Goal: Task Accomplishment & Management: Complete application form

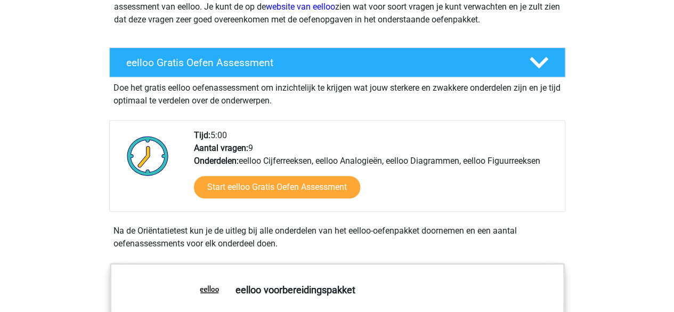
scroll to position [180, 0]
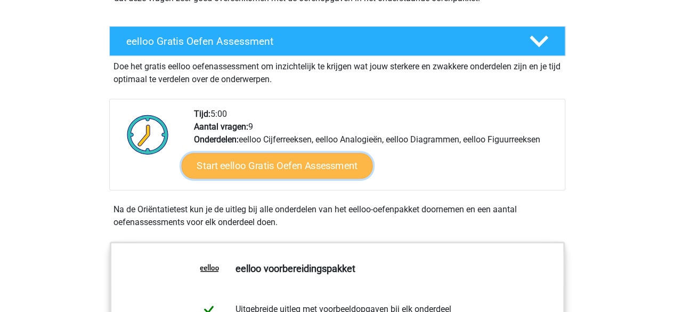
click at [238, 170] on link "Start eelloo Gratis Oefen Assessment" at bounding box center [276, 166] width 191 height 26
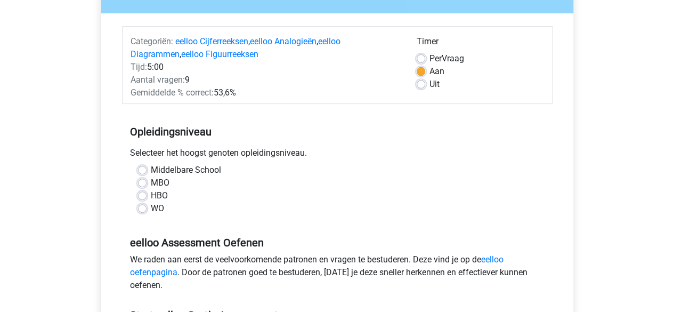
scroll to position [113, 0]
click at [151, 209] on label "WO" at bounding box center [157, 207] width 13 height 13
click at [139, 209] on input "WO" at bounding box center [142, 206] width 9 height 11
radio input "true"
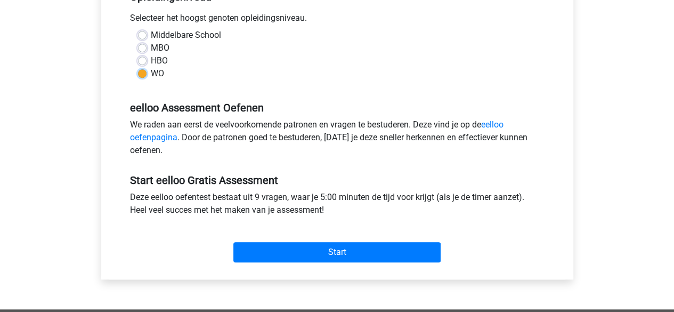
scroll to position [248, 0]
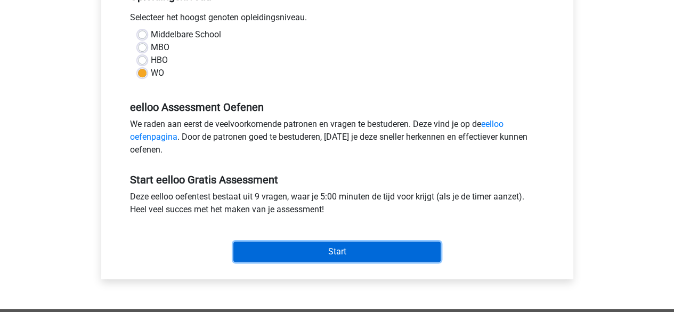
click at [275, 245] on input "Start" at bounding box center [336, 251] width 207 height 20
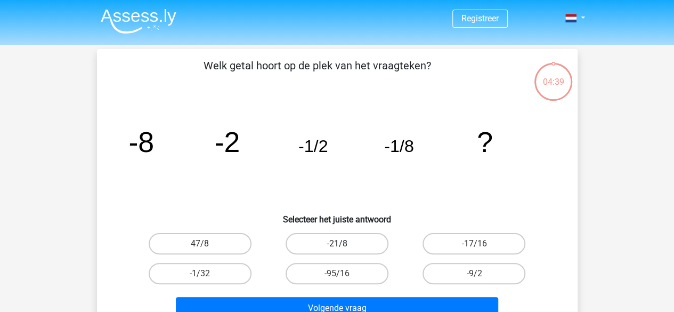
scroll to position [51, 0]
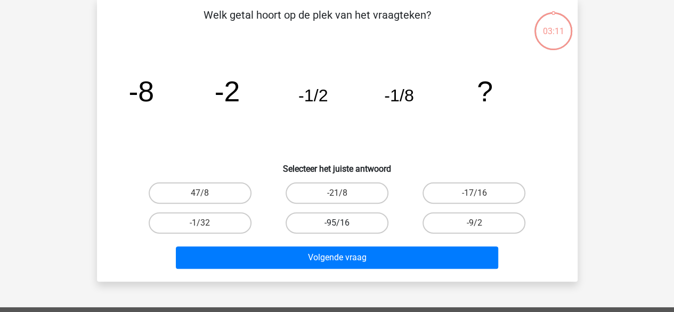
click at [361, 218] on label "-95/16" at bounding box center [337, 222] width 103 height 21
click at [344, 223] on input "-95/16" at bounding box center [340, 226] width 7 height 7
radio input "true"
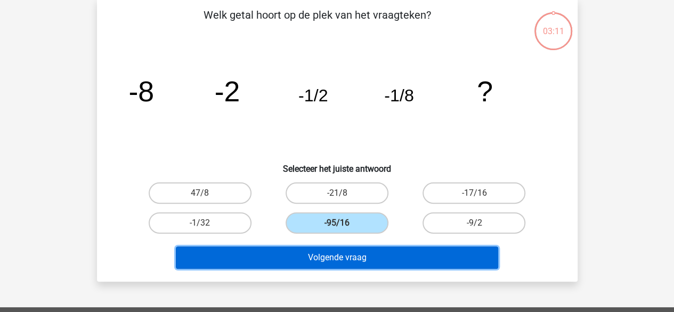
click at [356, 253] on button "Volgende vraag" at bounding box center [337, 257] width 322 height 22
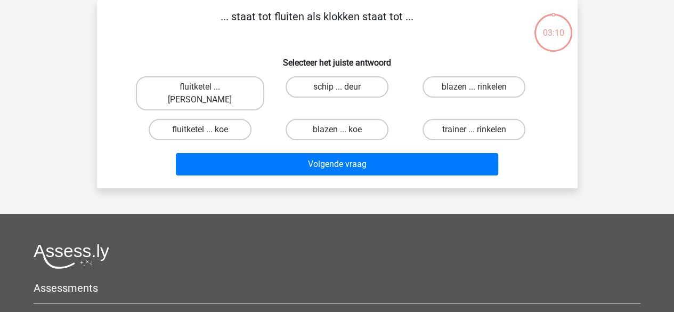
scroll to position [0, 0]
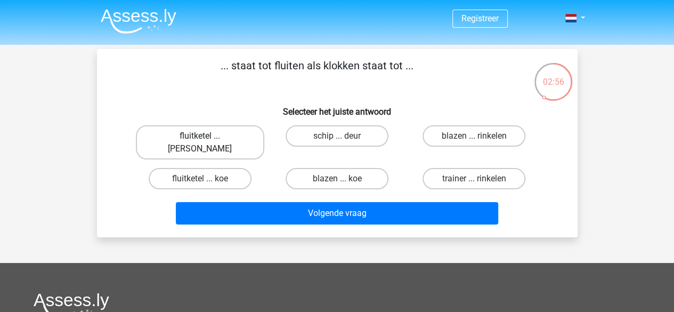
click at [233, 136] on label "fluitketel ... [PERSON_NAME]" at bounding box center [200, 142] width 128 height 34
click at [207, 136] on input "fluitketel ... [PERSON_NAME]" at bounding box center [203, 139] width 7 height 7
radio input "true"
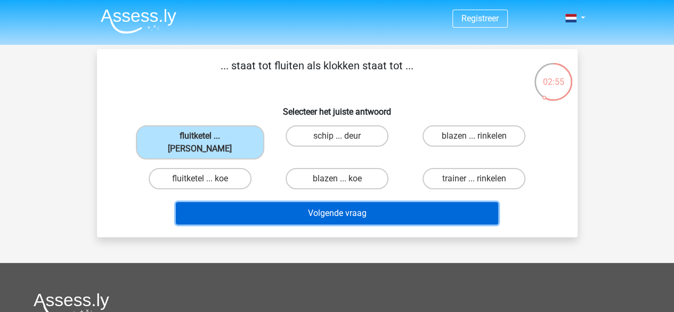
click at [308, 202] on button "Volgende vraag" at bounding box center [337, 213] width 322 height 22
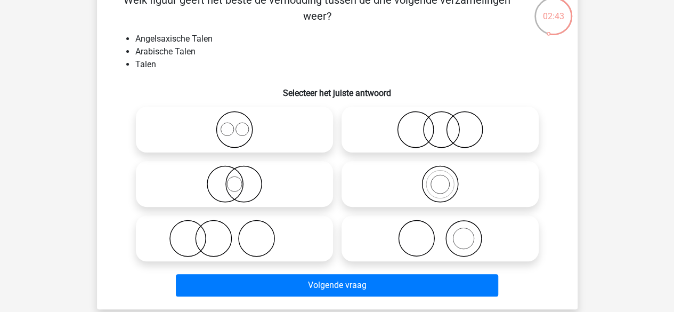
scroll to position [66, 0]
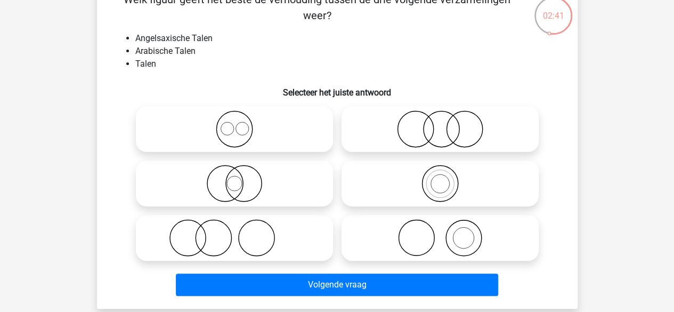
click at [243, 131] on icon at bounding box center [234, 128] width 189 height 37
click at [241, 124] on input "radio" at bounding box center [237, 120] width 7 height 7
radio input "true"
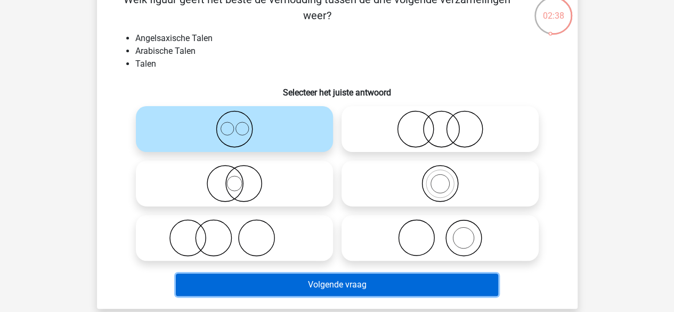
click at [298, 279] on button "Volgende vraag" at bounding box center [337, 284] width 322 height 22
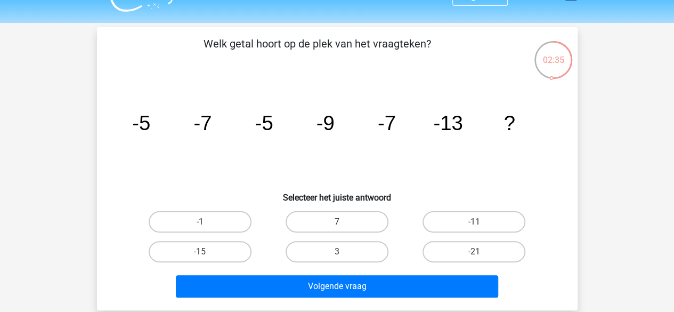
scroll to position [22, 0]
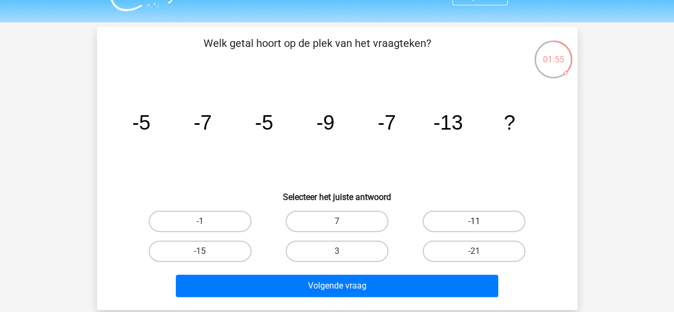
click at [449, 211] on label "-11" at bounding box center [474, 220] width 103 height 21
click at [474, 221] on input "-11" at bounding box center [477, 224] width 7 height 7
radio input "true"
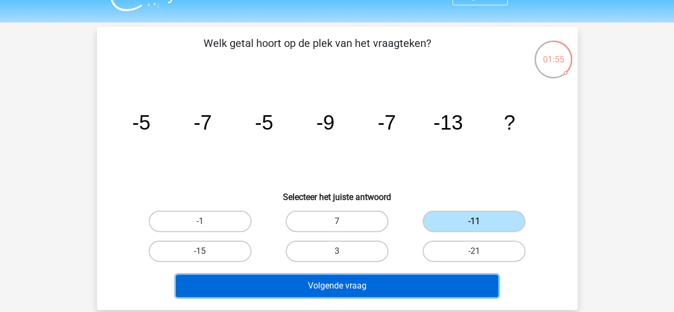
click at [369, 290] on button "Volgende vraag" at bounding box center [337, 285] width 322 height 22
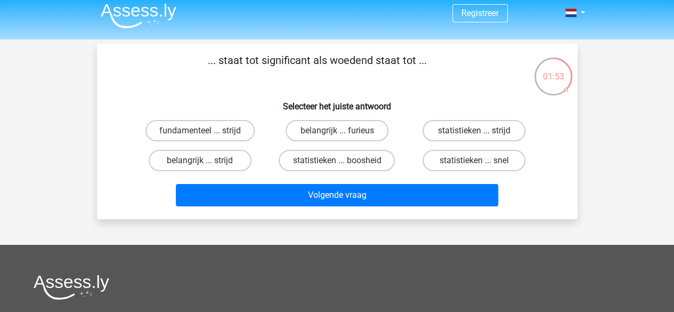
scroll to position [0, 0]
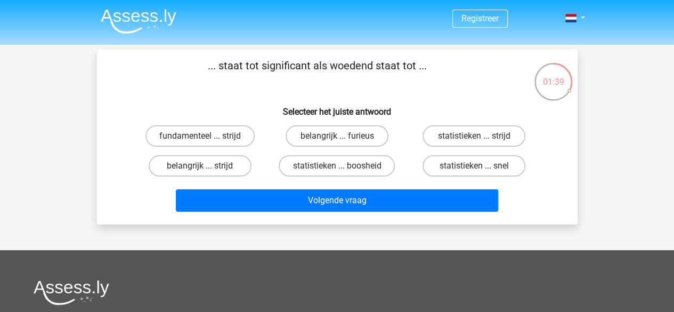
click at [349, 123] on div "belangrijk ... furieus" at bounding box center [337, 136] width 137 height 30
click at [352, 133] on label "belangrijk ... furieus" at bounding box center [337, 135] width 103 height 21
click at [344, 136] on input "belangrijk ... furieus" at bounding box center [340, 139] width 7 height 7
radio input "true"
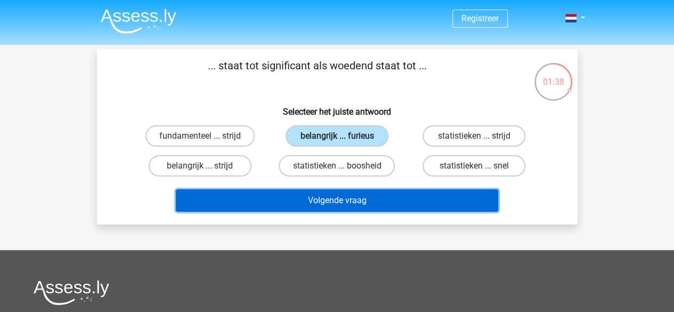
click at [386, 198] on button "Volgende vraag" at bounding box center [337, 200] width 322 height 22
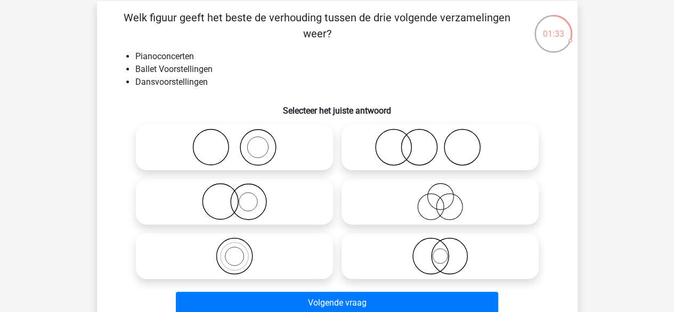
scroll to position [50, 0]
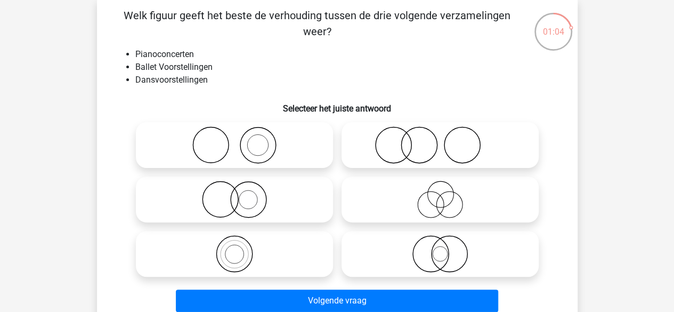
drag, startPoint x: 451, startPoint y: 264, endPoint x: 419, endPoint y: 258, distance: 32.5
click at [419, 258] on icon at bounding box center [440, 253] width 189 height 37
click at [440, 248] on input "radio" at bounding box center [443, 244] width 7 height 7
radio input "true"
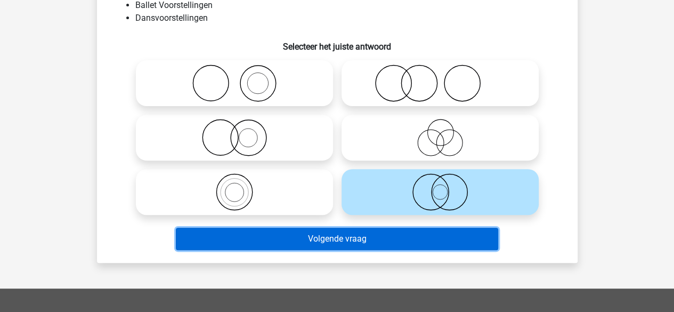
click at [366, 241] on button "Volgende vraag" at bounding box center [337, 239] width 322 height 22
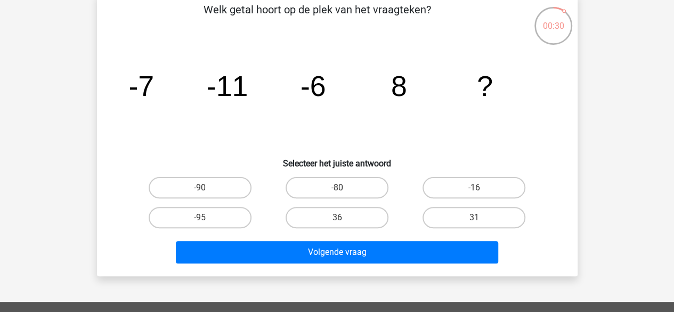
scroll to position [60, 0]
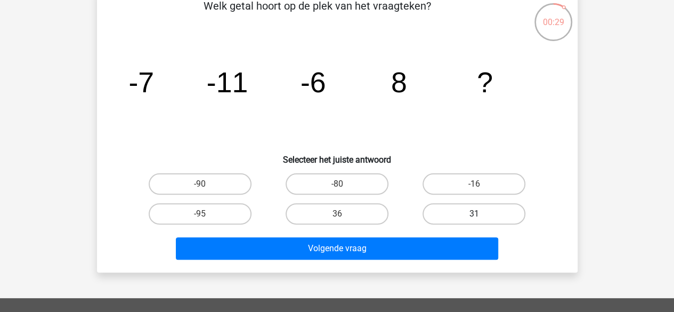
click at [450, 212] on label "31" at bounding box center [474, 213] width 103 height 21
click at [474, 214] on input "31" at bounding box center [477, 217] width 7 height 7
radio input "true"
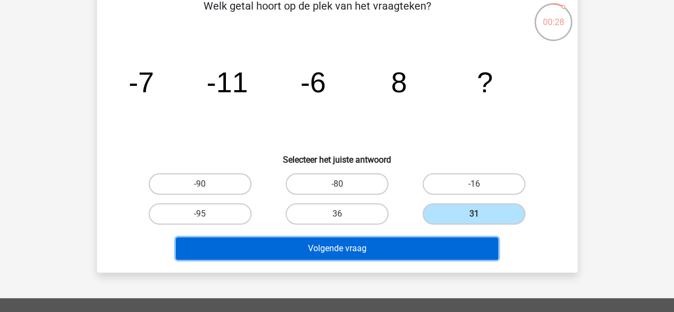
click at [390, 249] on button "Volgende vraag" at bounding box center [337, 248] width 322 height 22
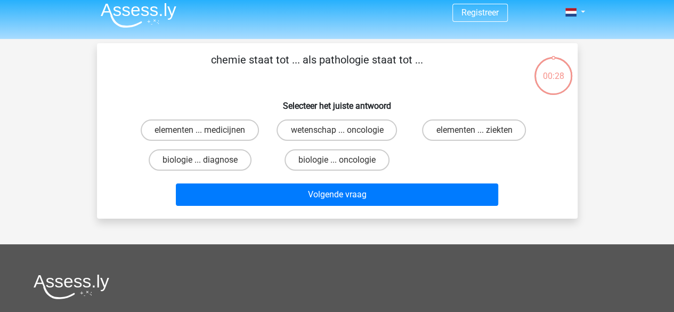
scroll to position [2, 0]
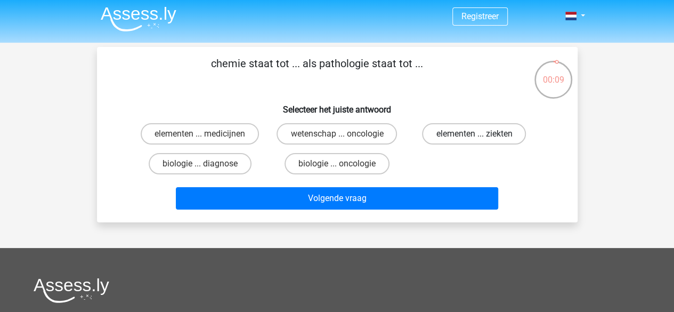
click at [443, 136] on label "elementen ... ziekten" at bounding box center [474, 133] width 104 height 21
click at [474, 136] on input "elementen ... ziekten" at bounding box center [477, 137] width 7 height 7
radio input "true"
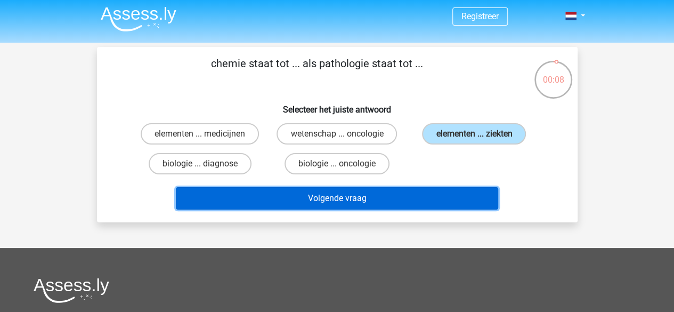
click at [374, 199] on button "Volgende vraag" at bounding box center [337, 198] width 322 height 22
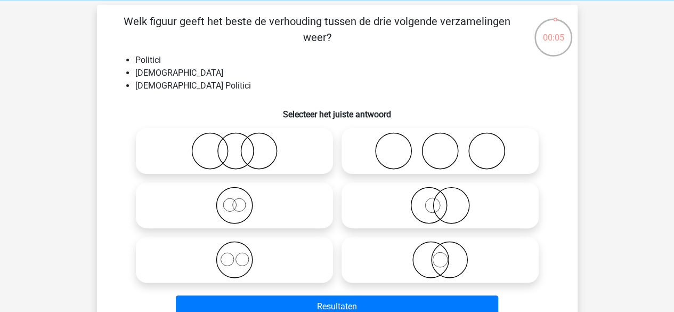
scroll to position [45, 0]
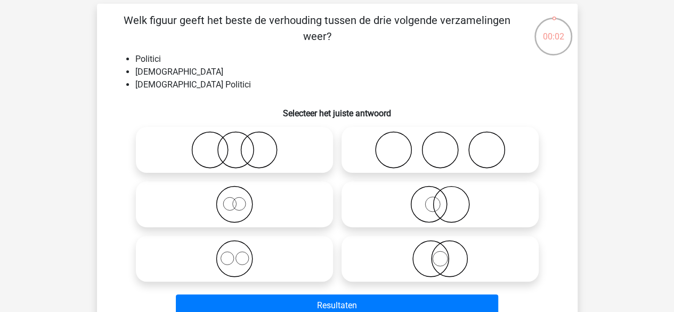
click at [423, 198] on icon at bounding box center [440, 203] width 189 height 37
click at [440, 198] on input "radio" at bounding box center [443, 195] width 7 height 7
radio input "true"
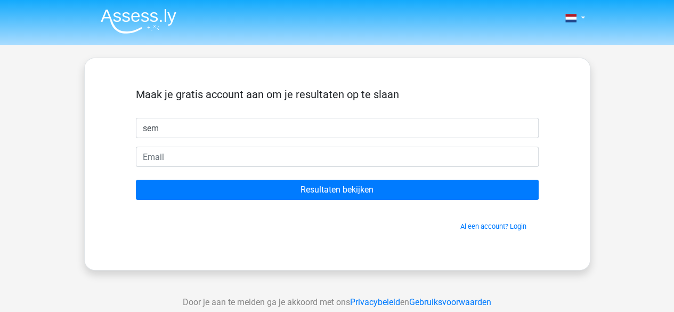
type input "sem"
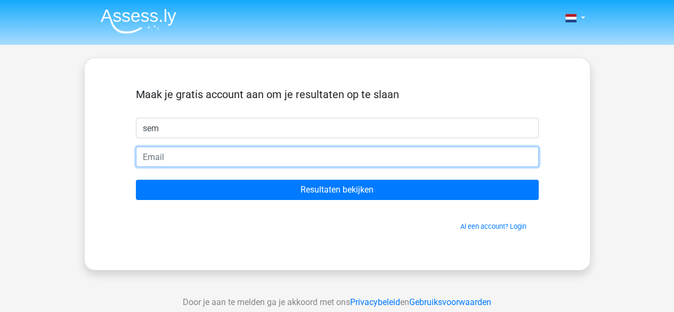
click at [338, 163] on input "email" at bounding box center [337, 157] width 403 height 20
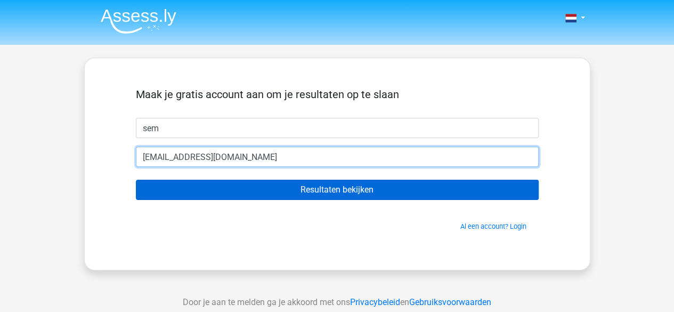
type input "s.stuivenberg@students.uu.nl"
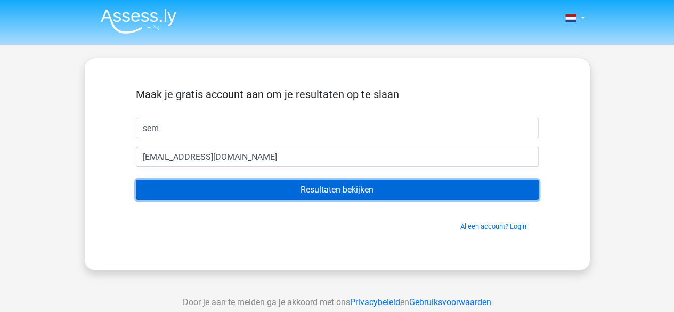
click at [346, 192] on input "Resultaten bekijken" at bounding box center [337, 190] width 403 height 20
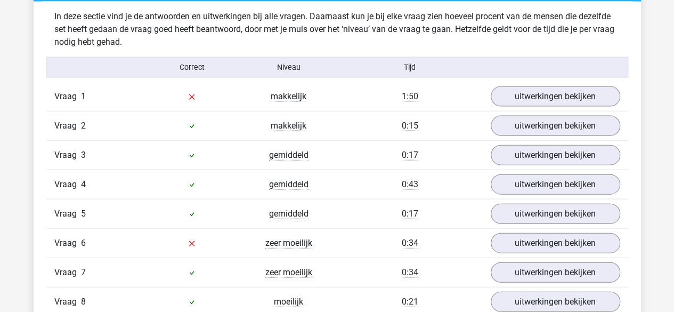
scroll to position [1131, 0]
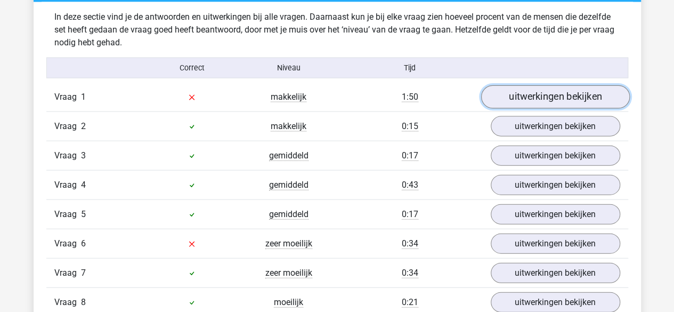
click at [525, 98] on link "uitwerkingen bekijken" at bounding box center [555, 96] width 149 height 23
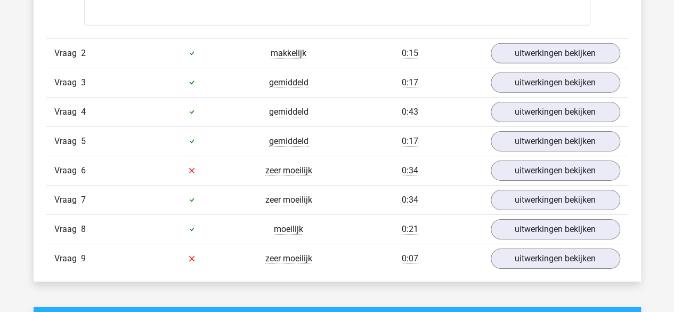
scroll to position [1671, 0]
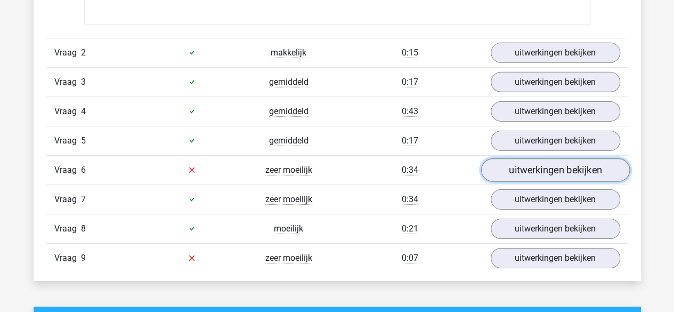
click at [517, 169] on link "uitwerkingen bekijken" at bounding box center [555, 169] width 149 height 23
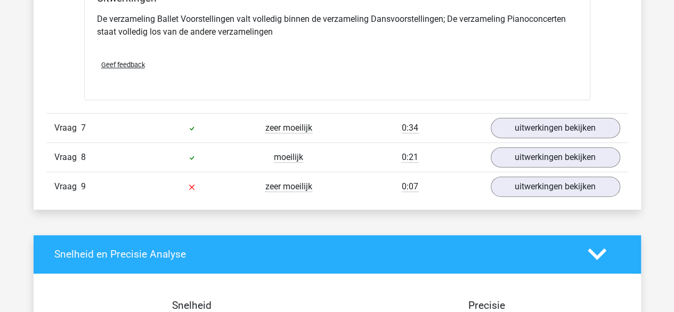
scroll to position [2150, 0]
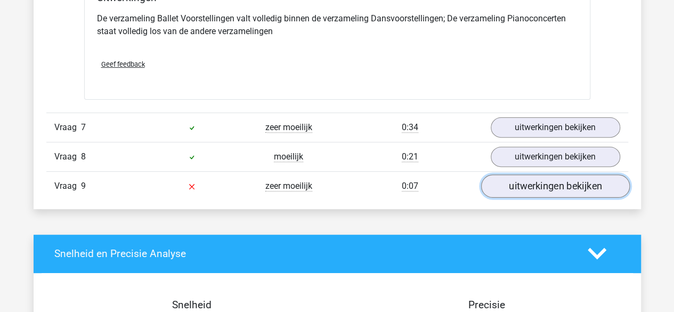
click at [508, 179] on link "uitwerkingen bekijken" at bounding box center [555, 185] width 149 height 23
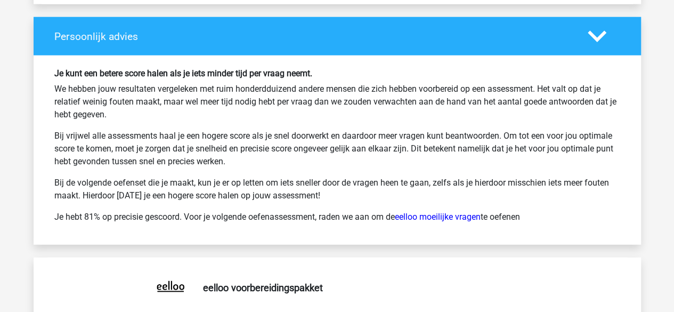
scroll to position [3408, 0]
